Goal: Find specific page/section: Find specific page/section

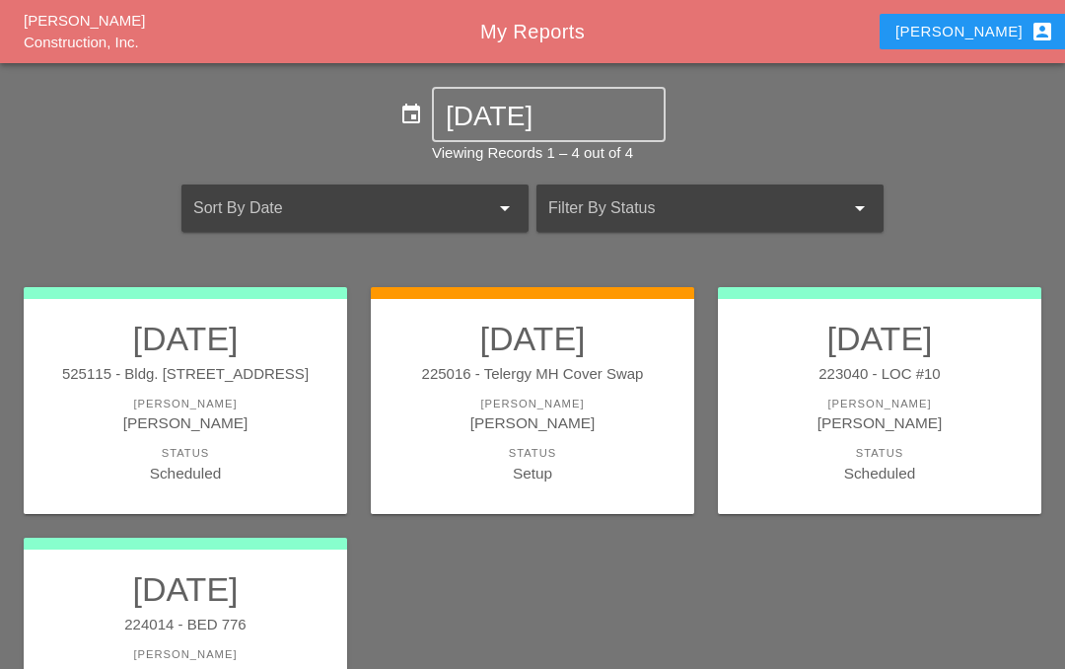
click at [870, 418] on div "[PERSON_NAME]" at bounding box center [880, 422] width 284 height 23
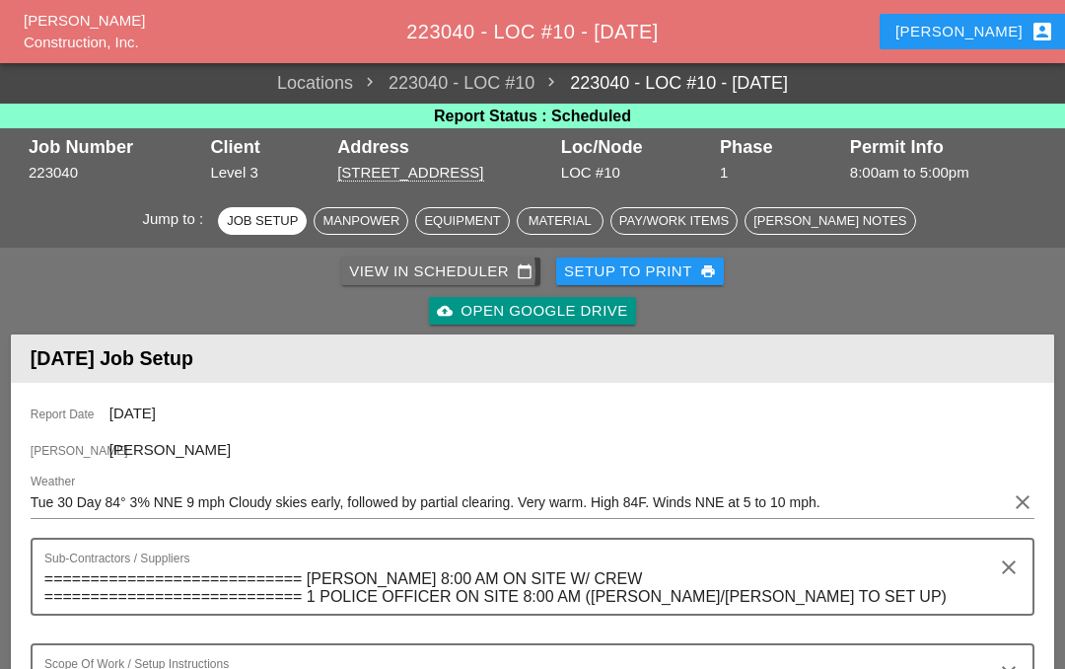
click at [373, 272] on div "View in Scheduler calendar_today" at bounding box center [440, 271] width 183 height 23
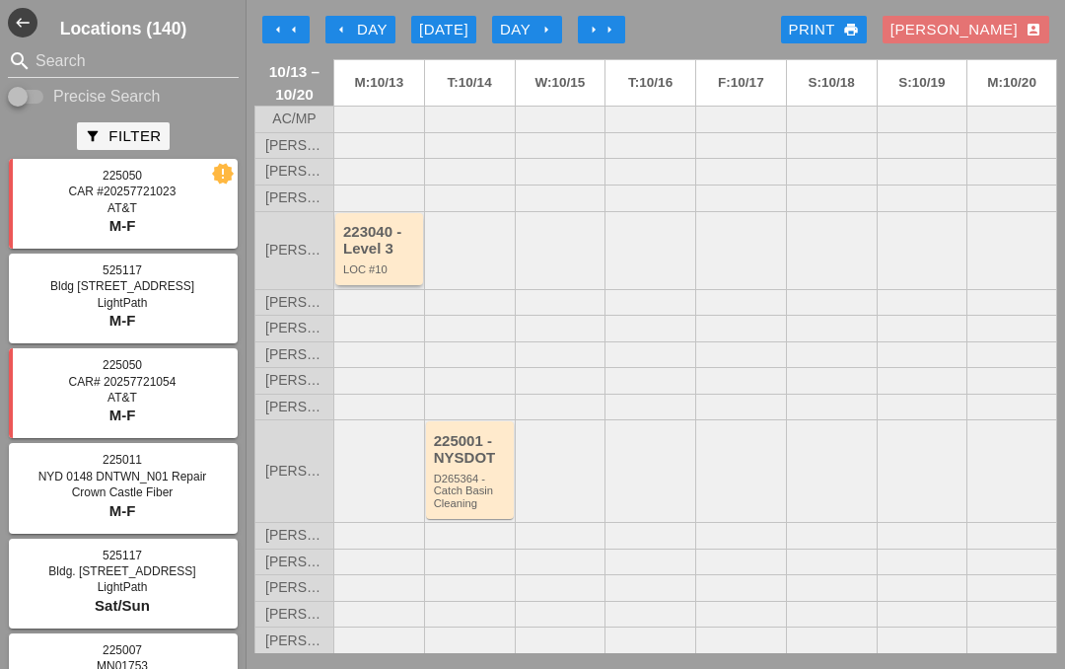
click at [380, 256] on div "223040 - Level 3" at bounding box center [380, 240] width 75 height 33
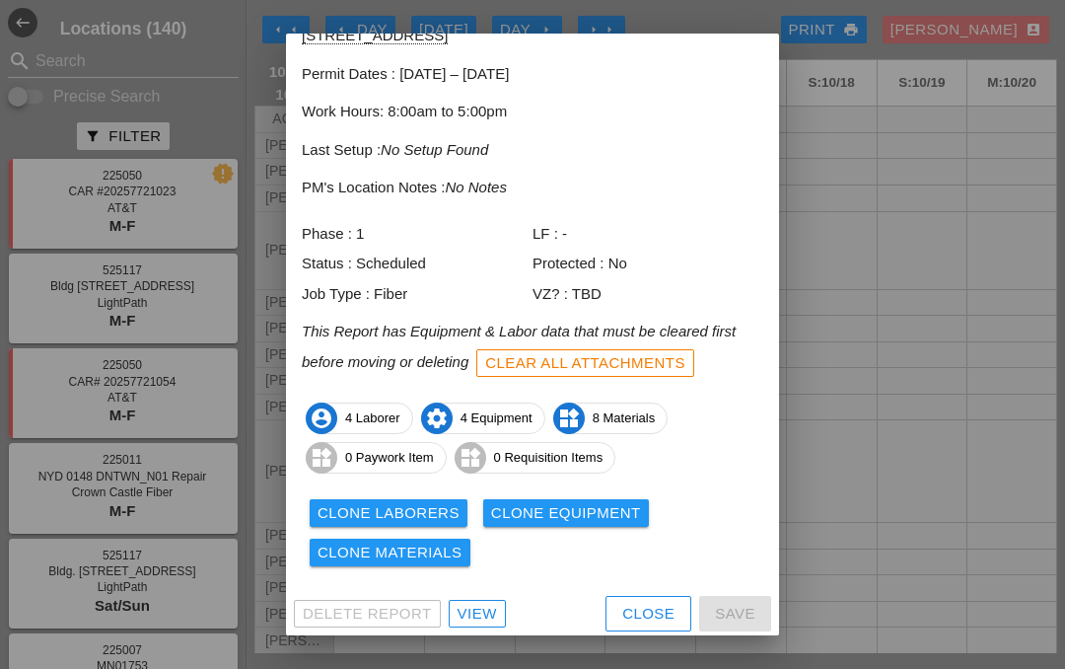
scroll to position [105, 0]
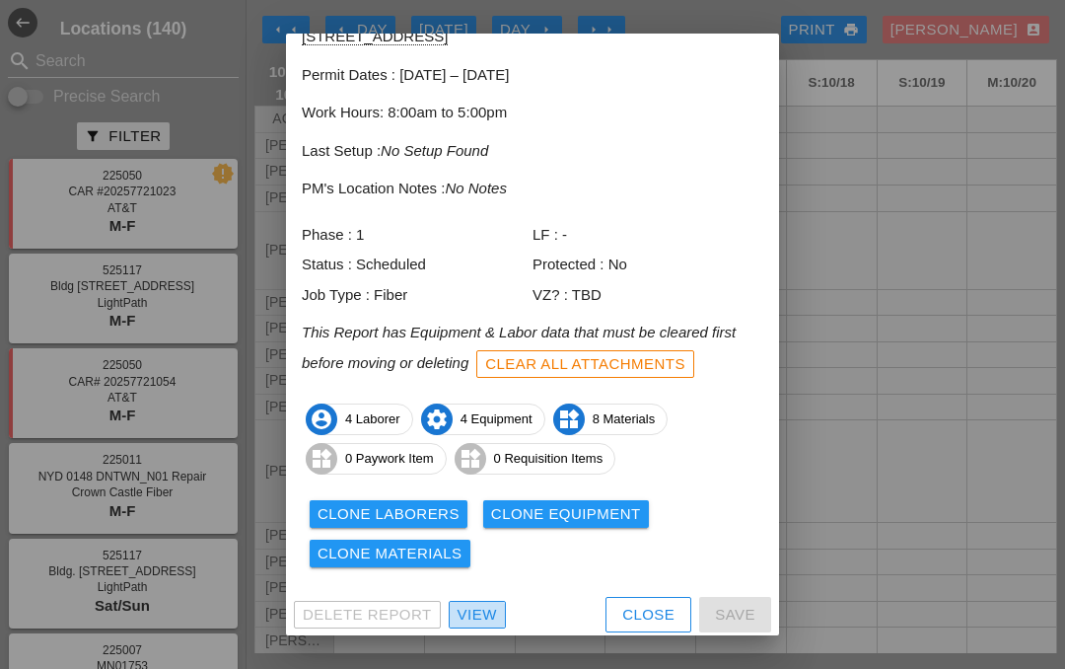
click at [468, 620] on link "View" at bounding box center [477, 614] width 57 height 28
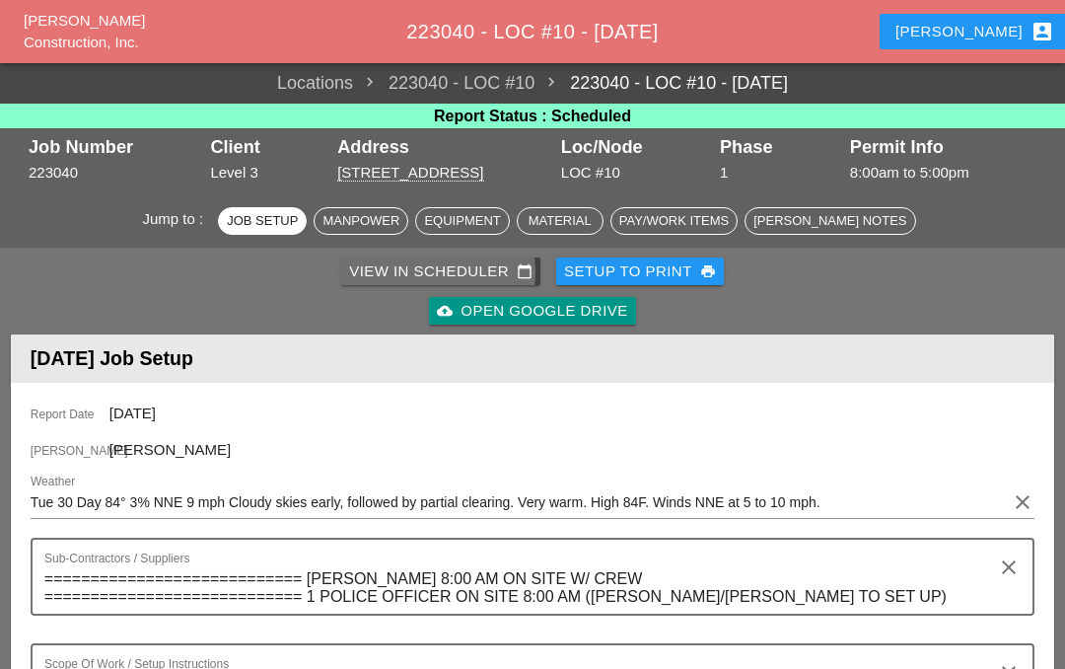
click at [420, 260] on div "View in Scheduler calendar_today" at bounding box center [440, 271] width 183 height 23
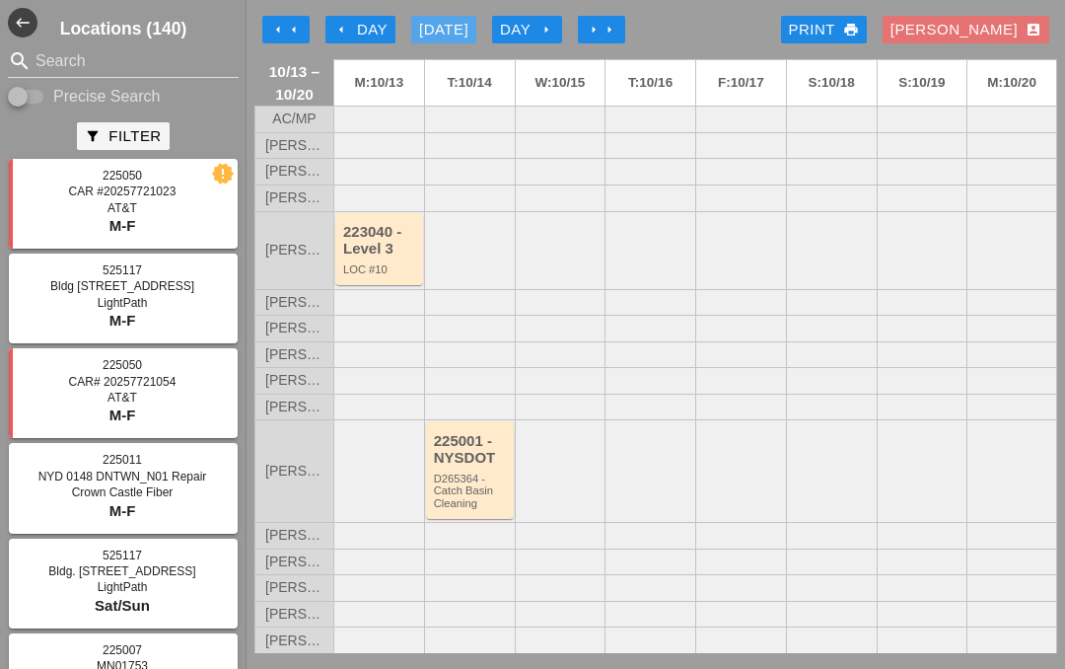
click at [459, 29] on div "[DATE]" at bounding box center [443, 30] width 49 height 23
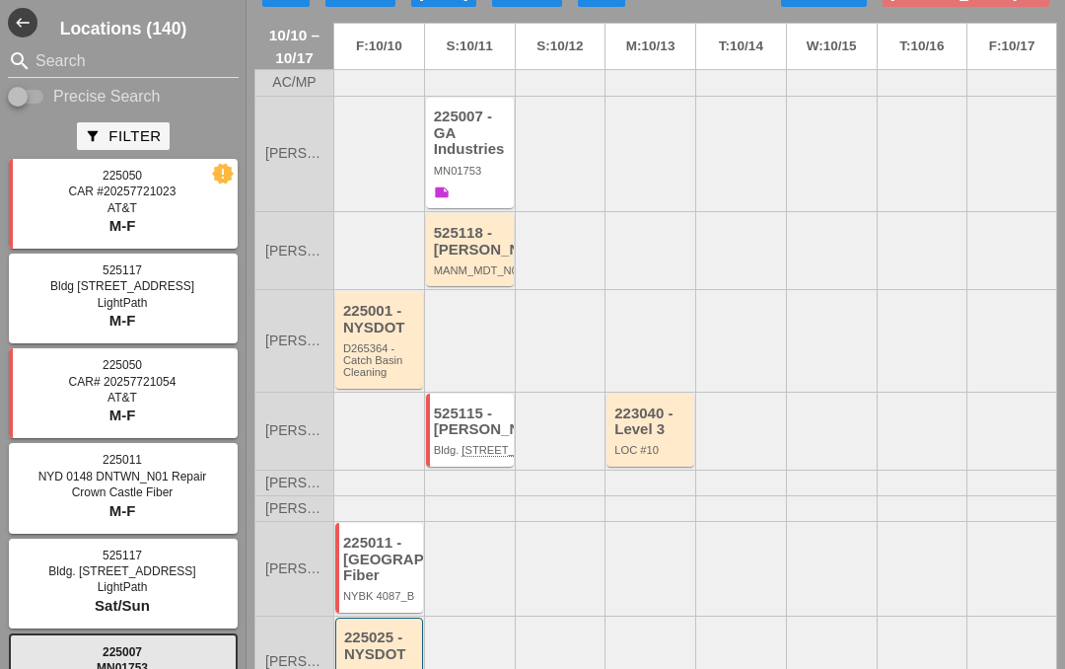
scroll to position [35, 0]
click at [458, 413] on div "525115 - [PERSON_NAME]" at bounding box center [471, 422] width 75 height 33
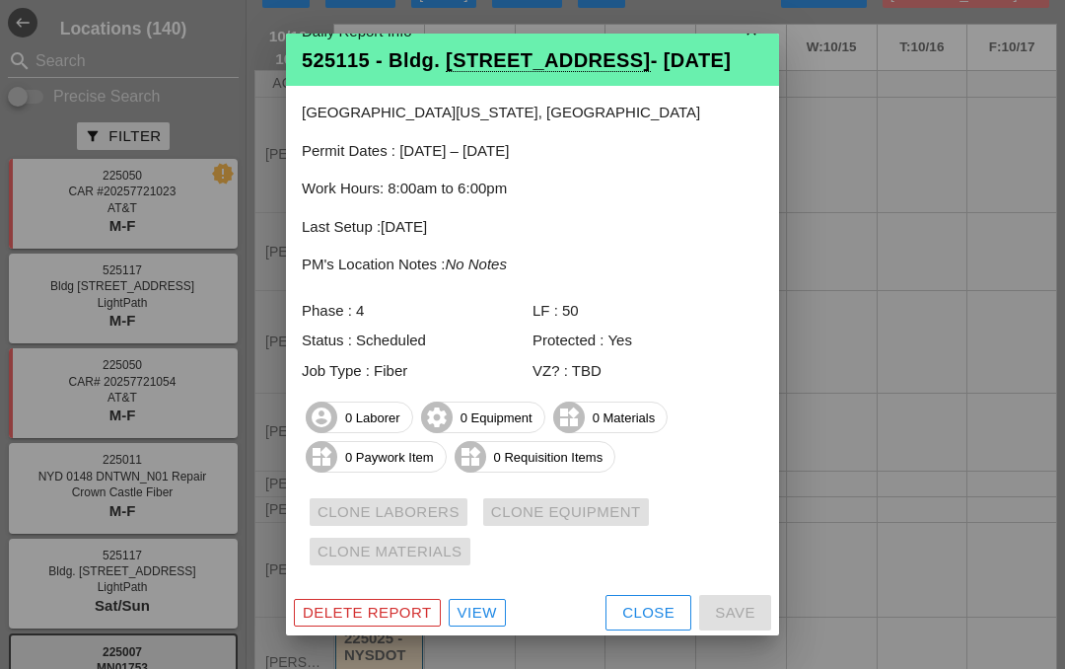
scroll to position [28, 0]
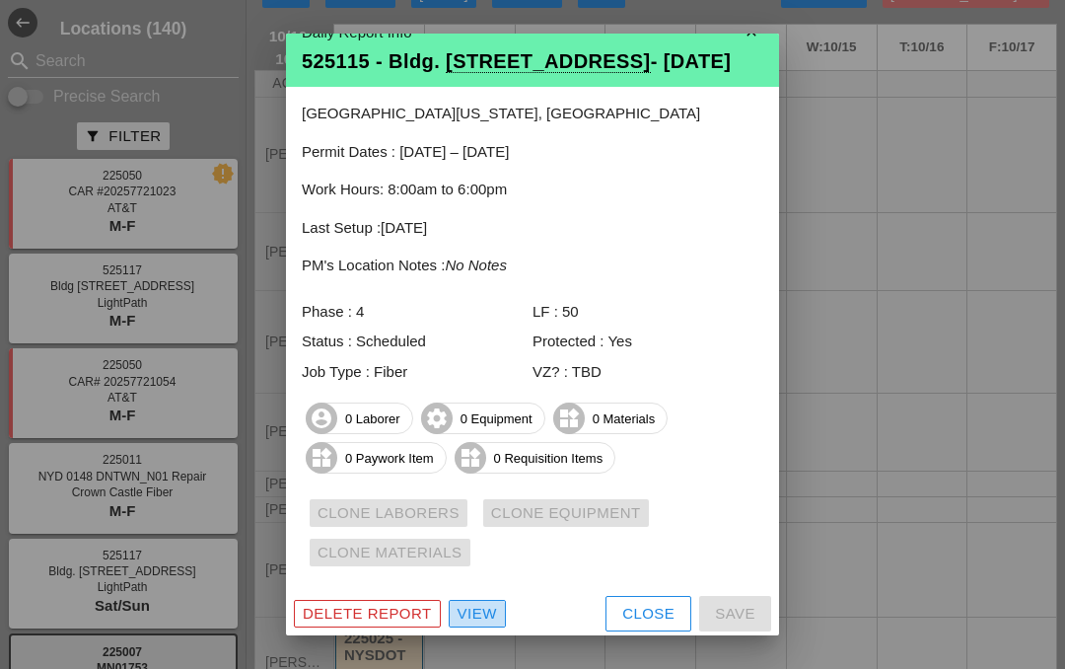
click at [467, 619] on div "View" at bounding box center [476, 613] width 39 height 23
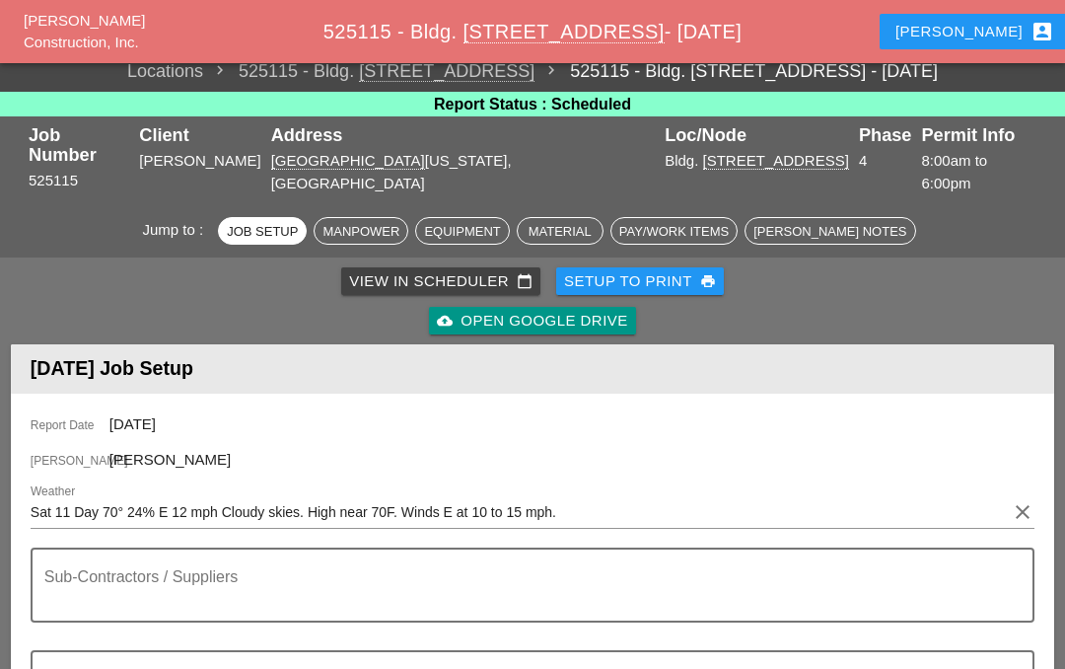
click at [529, 310] on link "cloud_upload Open Google Drive" at bounding box center [532, 321] width 206 height 28
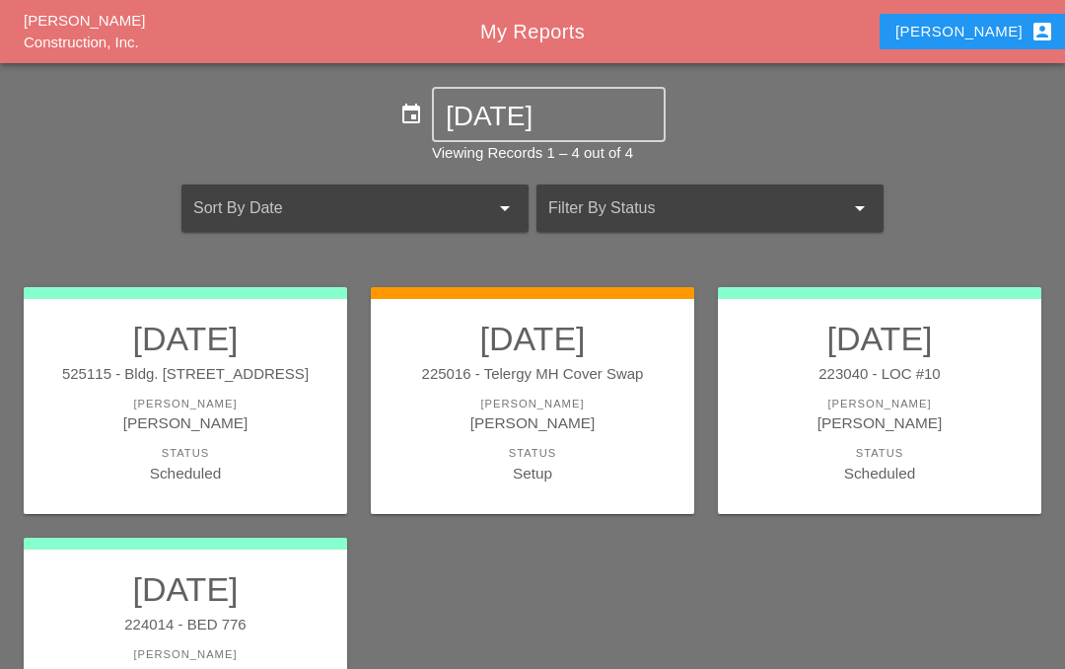
click at [228, 419] on div "[PERSON_NAME]" at bounding box center [185, 422] width 284 height 23
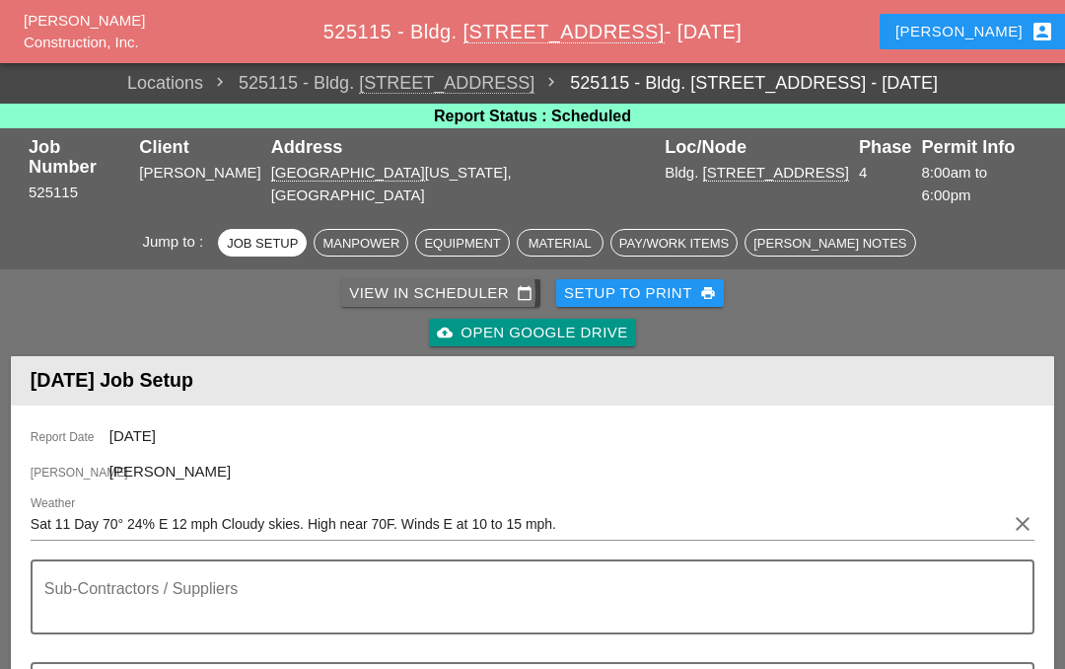
click at [465, 282] on div "View in Scheduler calendar_today" at bounding box center [440, 293] width 183 height 23
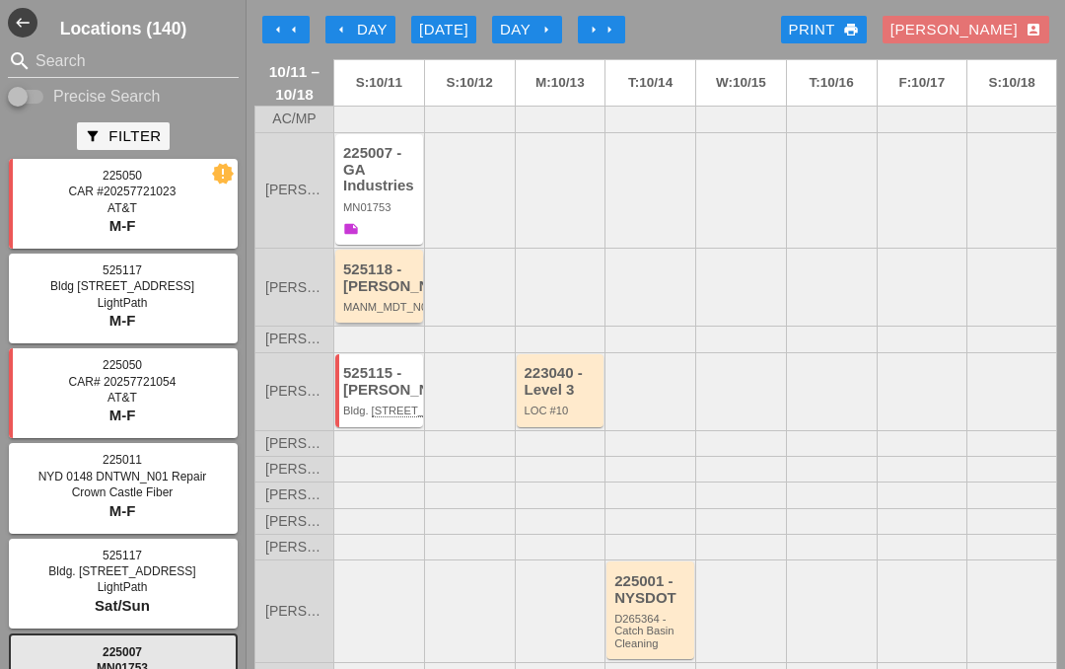
click at [374, 261] on div "525118 - [PERSON_NAME]" at bounding box center [380, 277] width 75 height 33
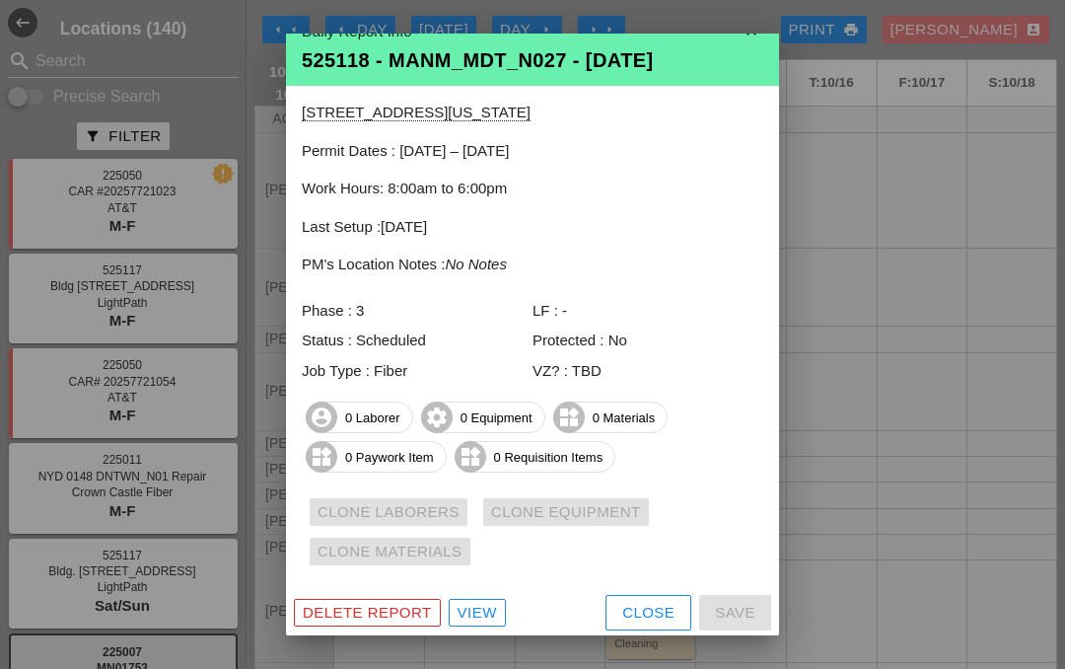
scroll to position [28, 0]
click at [470, 605] on div "View" at bounding box center [476, 613] width 39 height 23
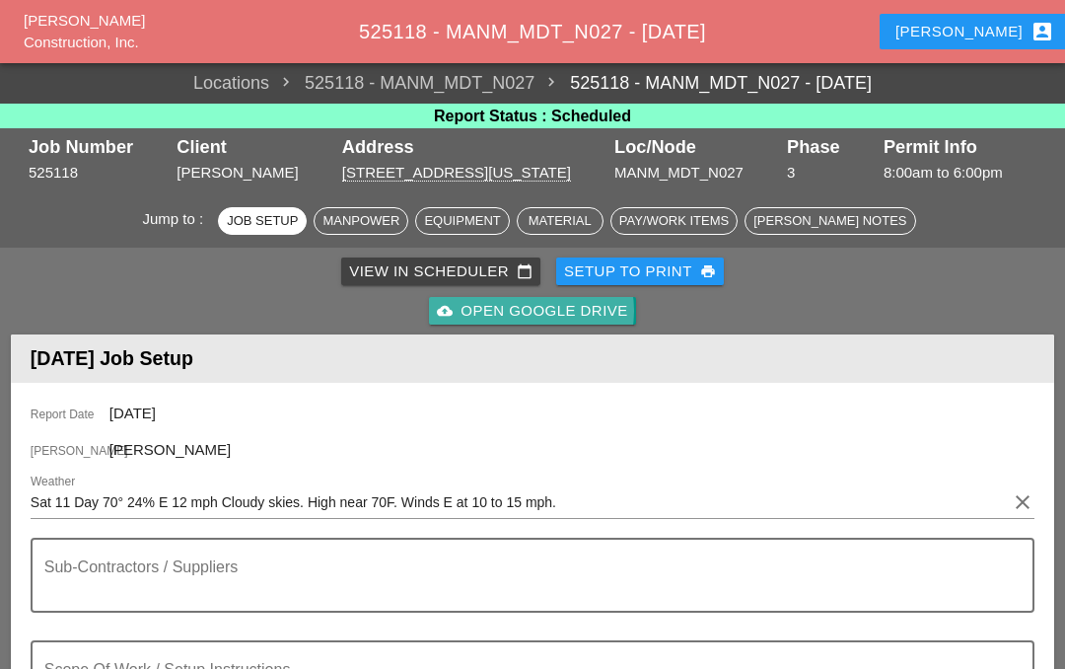
click at [537, 309] on div "cloud_upload Open Google Drive" at bounding box center [532, 311] width 190 height 23
